Goal: Information Seeking & Learning: Learn about a topic

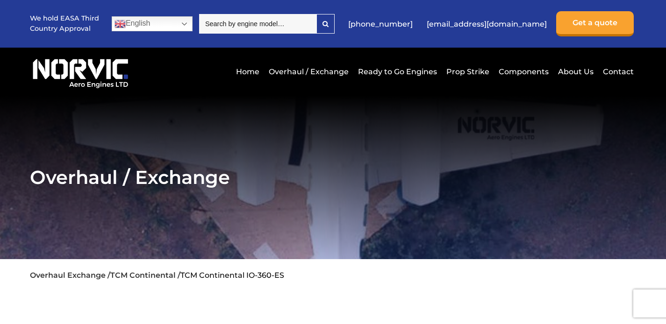
scroll to position [2, 0]
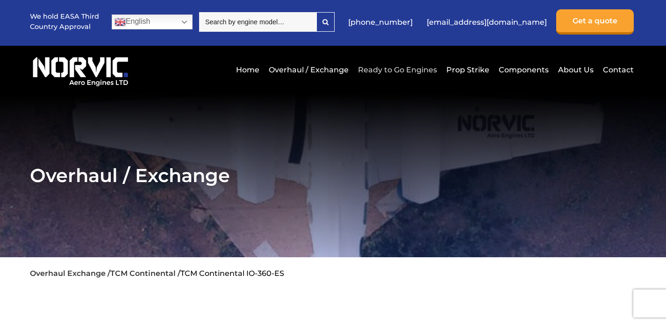
click at [406, 70] on link "Ready to Go Engines" at bounding box center [398, 69] width 84 height 23
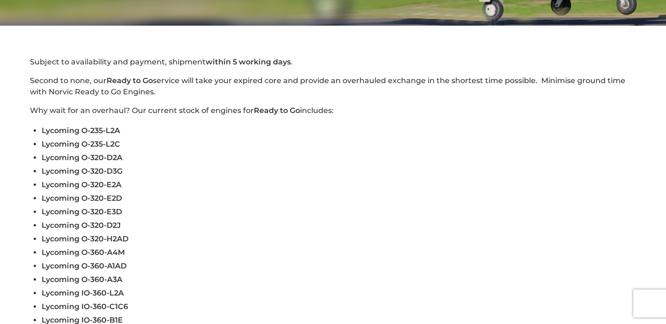
scroll to position [201, 0]
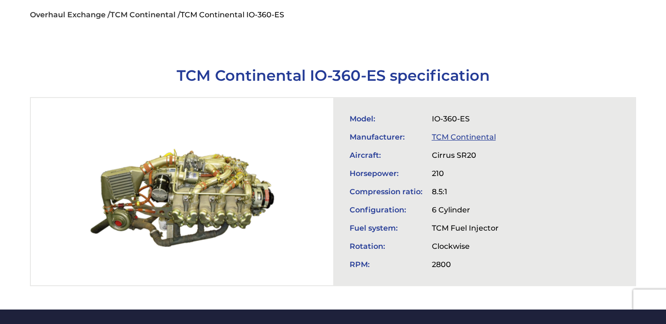
scroll to position [264, 0]
